Goal: Navigation & Orientation: Find specific page/section

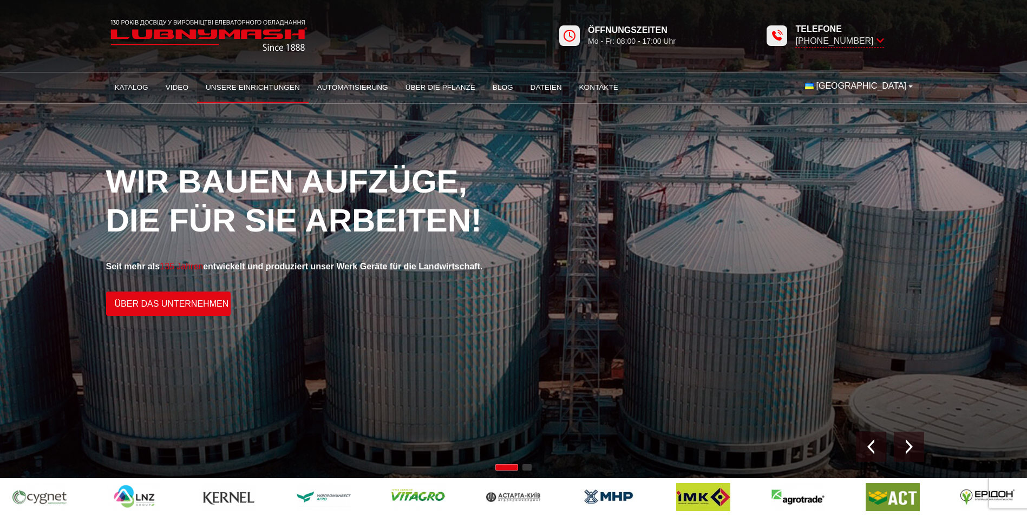
click at [229, 89] on link "Unsere Einrichtungen" at bounding box center [252, 88] width 111 height 24
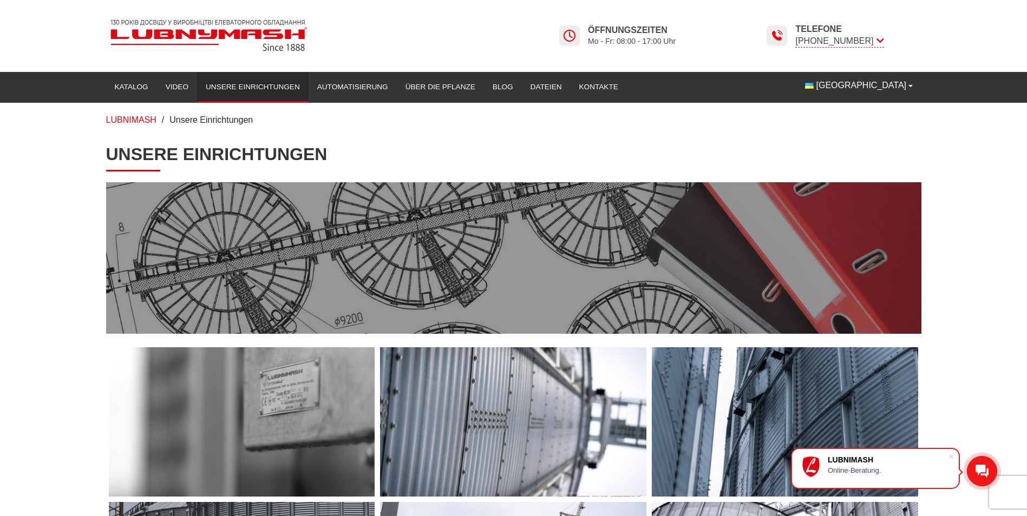
click at [146, 28] on img at bounding box center [209, 35] width 206 height 41
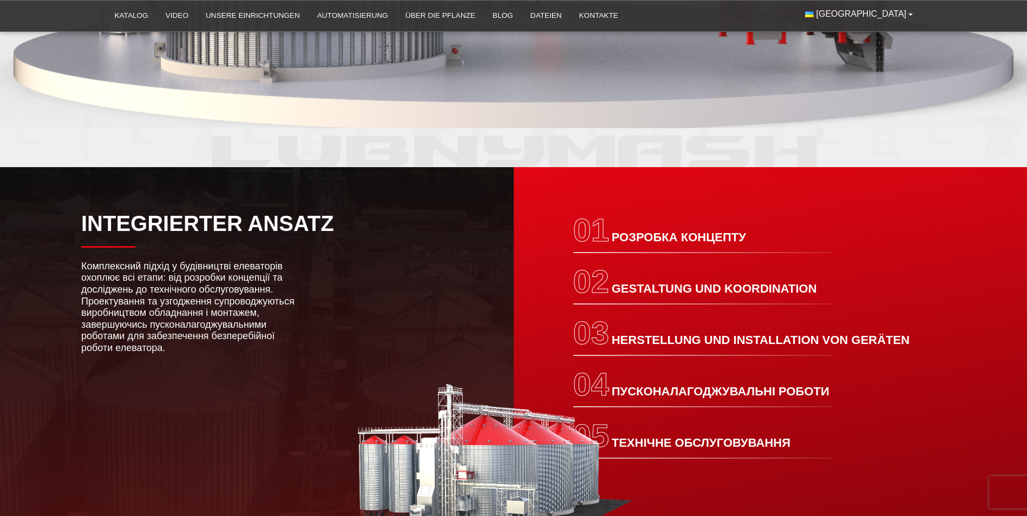
scroll to position [1786, 0]
